Goal: Communication & Community: Answer question/provide support

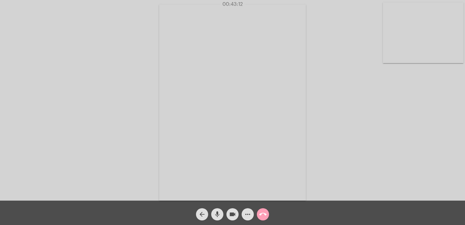
click at [265, 215] on mat-icon "call_end" at bounding box center [263, 213] width 7 height 7
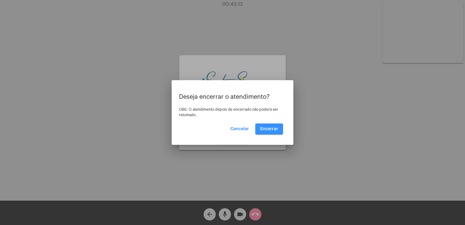
click at [269, 127] on span "Encerrar" at bounding box center [269, 129] width 18 height 4
